Goal: Information Seeking & Learning: Learn about a topic

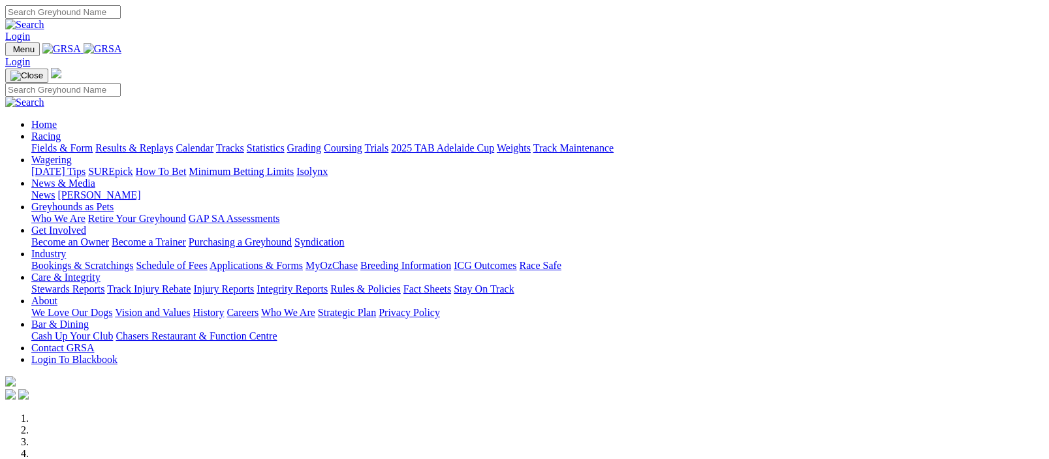
click at [122, 51] on img at bounding box center [103, 49] width 39 height 12
click at [61, 131] on link "Racing" at bounding box center [45, 136] width 29 height 11
click at [44, 142] on link "Fields & Form" at bounding box center [61, 147] width 61 height 11
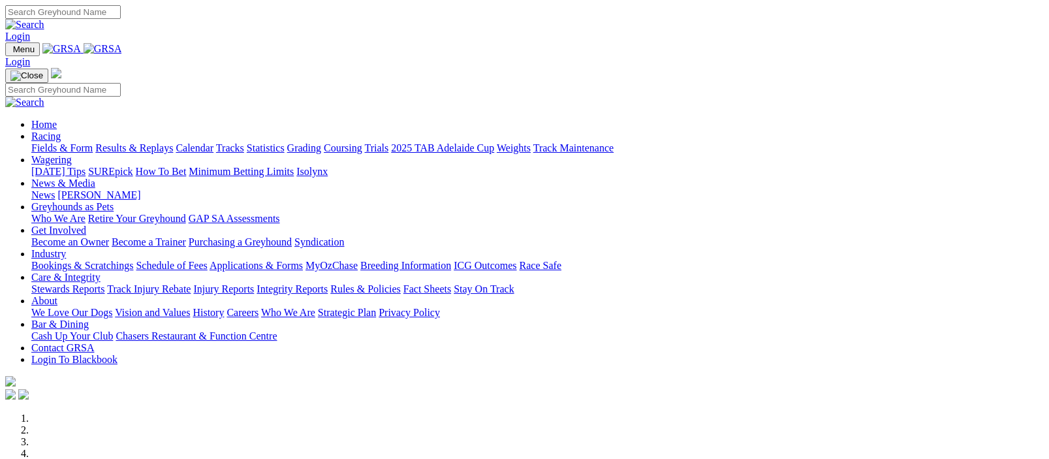
click at [122, 52] on img at bounding box center [103, 49] width 39 height 12
click at [122, 49] on img at bounding box center [103, 49] width 39 height 12
click at [61, 131] on link "Racing" at bounding box center [45, 136] width 29 height 11
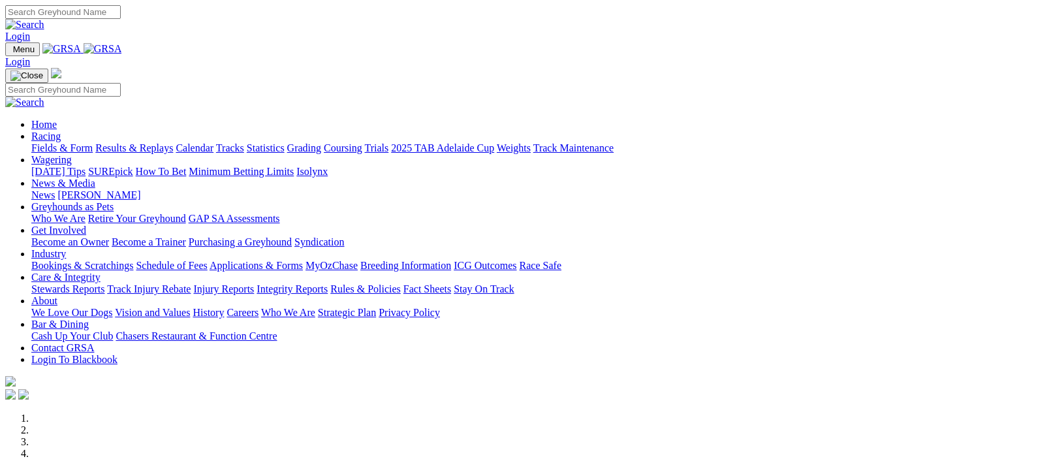
click at [57, 142] on link "Fields & Form" at bounding box center [61, 147] width 61 height 11
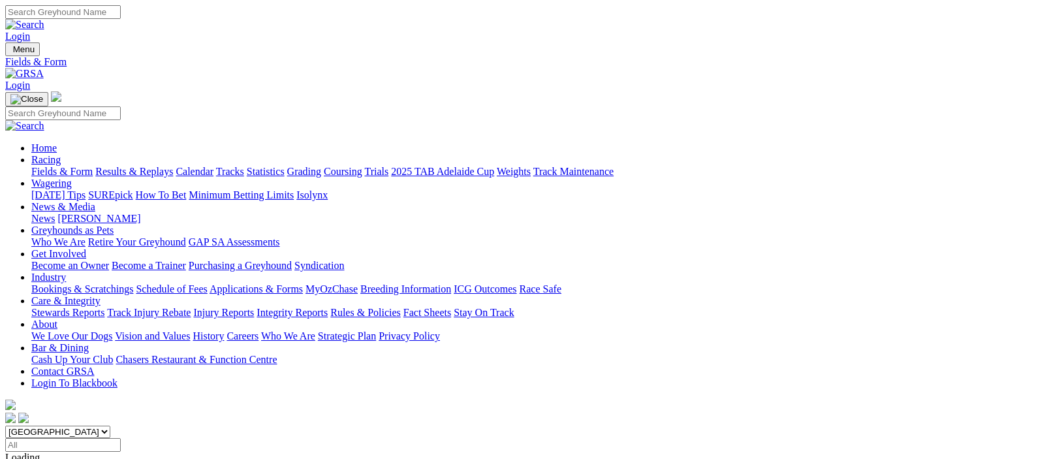
scroll to position [319, 0]
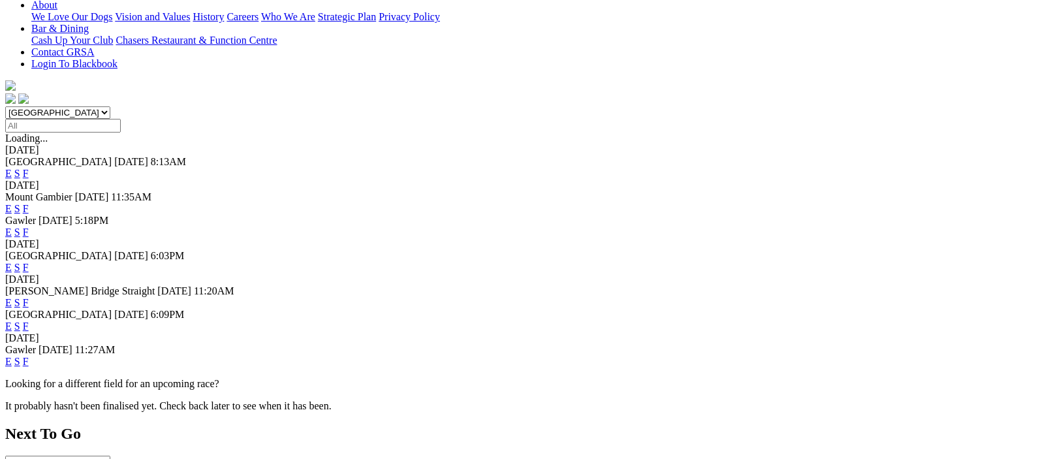
click at [29, 262] on link "F" at bounding box center [26, 267] width 6 height 11
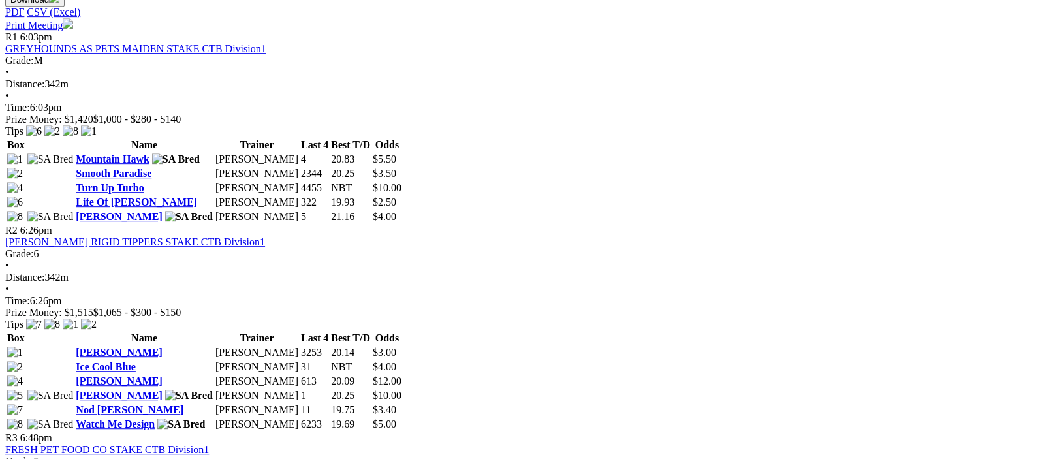
scroll to position [319, 0]
